Goal: Information Seeking & Learning: Learn about a topic

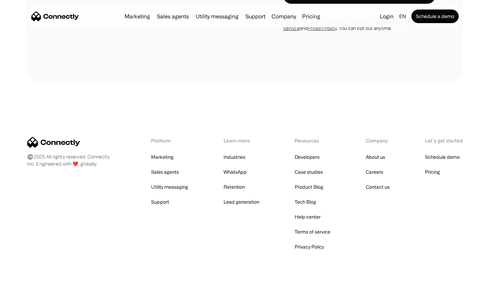
scroll to position [1314, 0]
